Goal: Find contact information: Find contact information

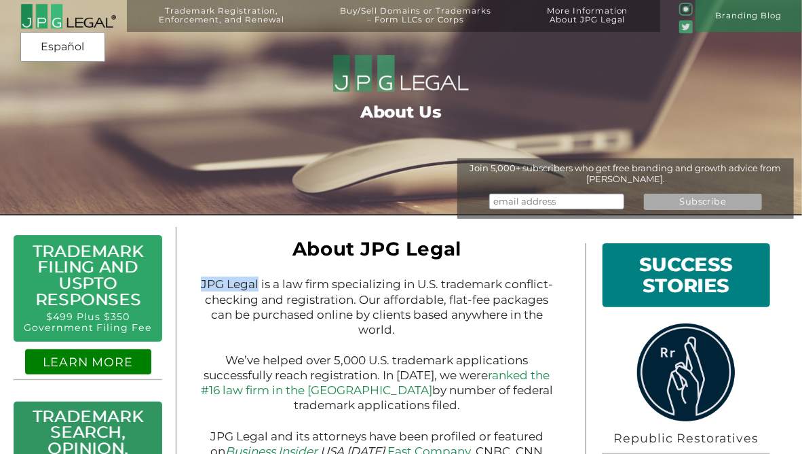
drag, startPoint x: 202, startPoint y: 282, endPoint x: 258, endPoint y: 294, distance: 56.9
click at [258, 294] on p "JPG Legal is a law firm specializing in U.S. trademark conflict-checking and re…" at bounding box center [376, 306] width 353 height 60
copy p "JPG Legal"
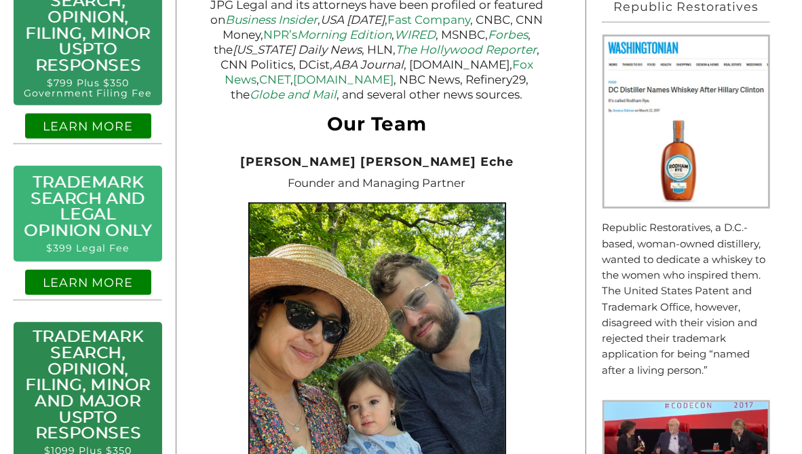
scroll to position [426, 0]
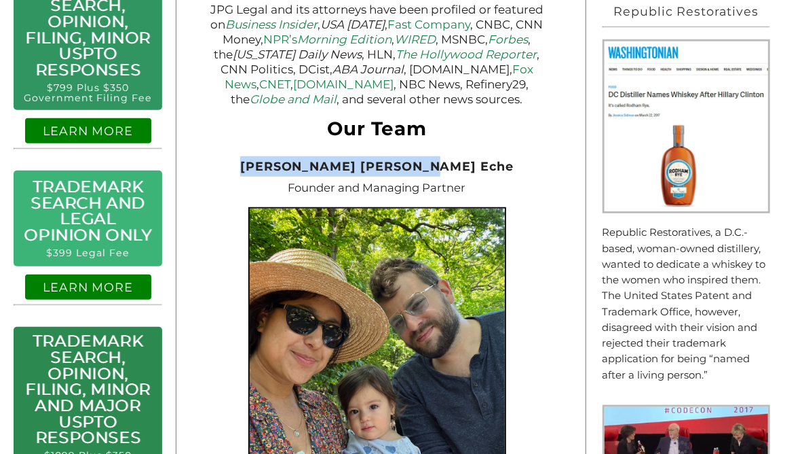
drag, startPoint x: 291, startPoint y: 166, endPoint x: 469, endPoint y: 172, distance: 178.0
click at [469, 172] on h2 "[PERSON_NAME] [PERSON_NAME] Eche" at bounding box center [376, 166] width 353 height 20
click at [430, 164] on span "[PERSON_NAME] [PERSON_NAME] Eche" at bounding box center [377, 166] width 274 height 14
drag, startPoint x: 291, startPoint y: 166, endPoint x: 468, endPoint y: 174, distance: 177.4
click at [468, 174] on h2 "[PERSON_NAME] [PERSON_NAME] Eche" at bounding box center [376, 166] width 353 height 20
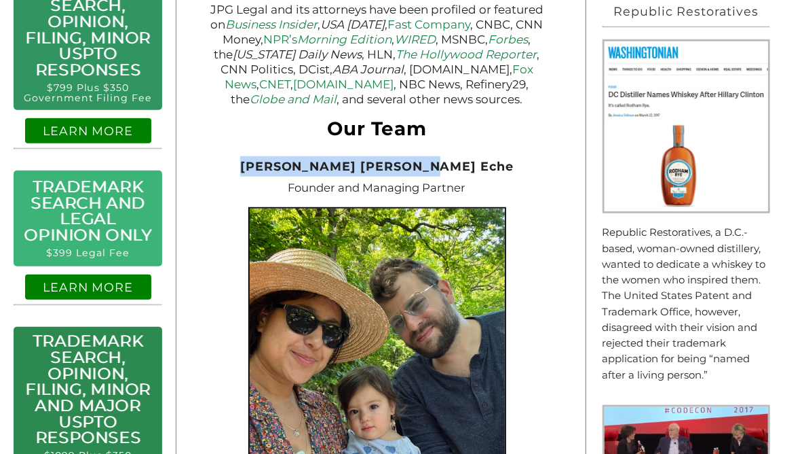
click at [431, 166] on span "[PERSON_NAME] [PERSON_NAME] Eche" at bounding box center [377, 166] width 274 height 14
drag, startPoint x: 290, startPoint y: 166, endPoint x: 464, endPoint y: 162, distance: 173.9
click at [464, 162] on span "[PERSON_NAME] [PERSON_NAME] Eche" at bounding box center [377, 166] width 274 height 14
copy span "[PERSON_NAME] [PERSON_NAME] Eche"
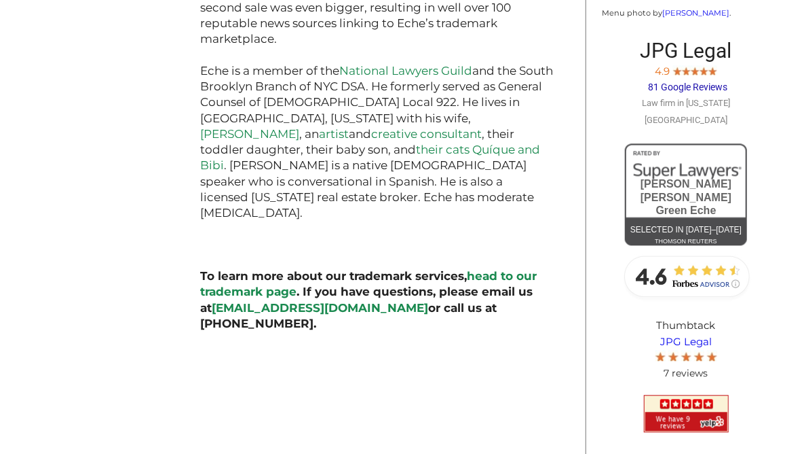
scroll to position [1325, 0]
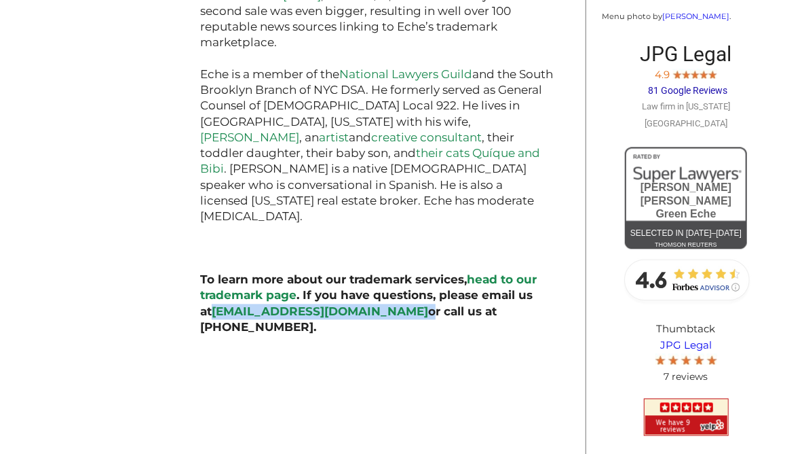
drag, startPoint x: 318, startPoint y: 267, endPoint x: 195, endPoint y: 267, distance: 122.9
copy strong "[EMAIL_ADDRESS][DOMAIN_NAME]"
